Goal: Browse casually

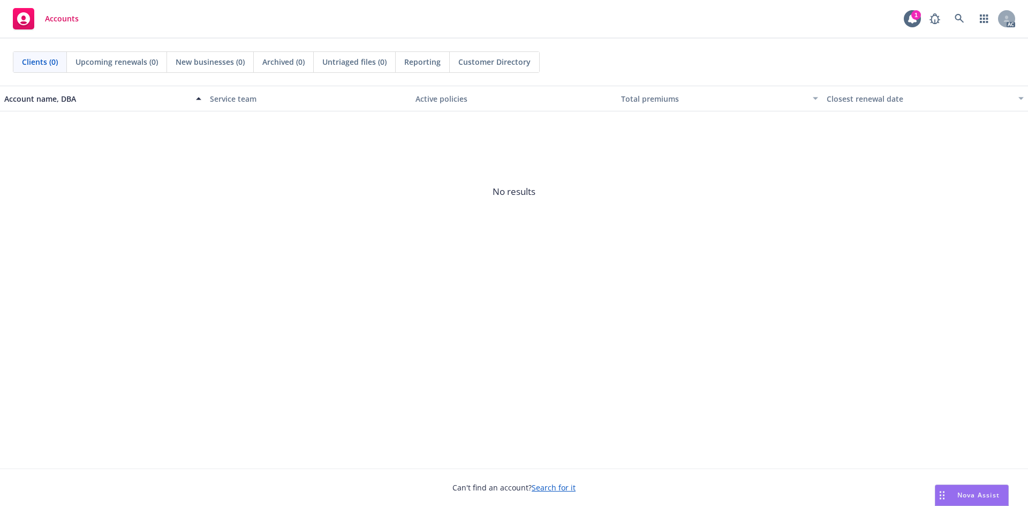
click at [210, 259] on span "No results" at bounding box center [514, 191] width 1028 height 161
